Goal: Navigation & Orientation: Find specific page/section

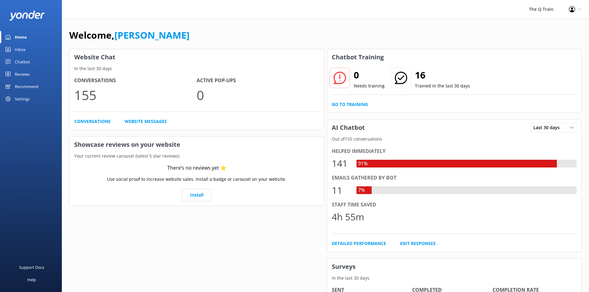
click at [25, 49] on div "Inbox" at bounding box center [20, 49] width 11 height 12
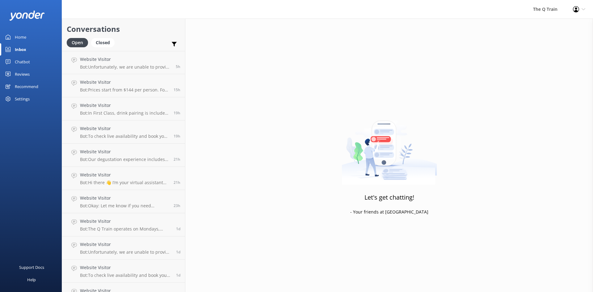
click at [22, 37] on div "Home" at bounding box center [20, 37] width 11 height 12
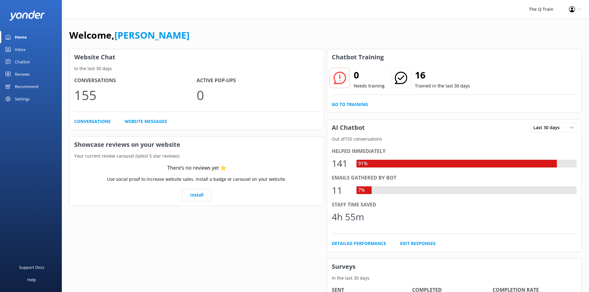
click at [375, 26] on div "Welcome, [PERSON_NAME] Website Chat In the last 30 days Conversations 155 Activ…" at bounding box center [325, 213] width 527 height 388
